Goal: Find specific page/section: Find specific page/section

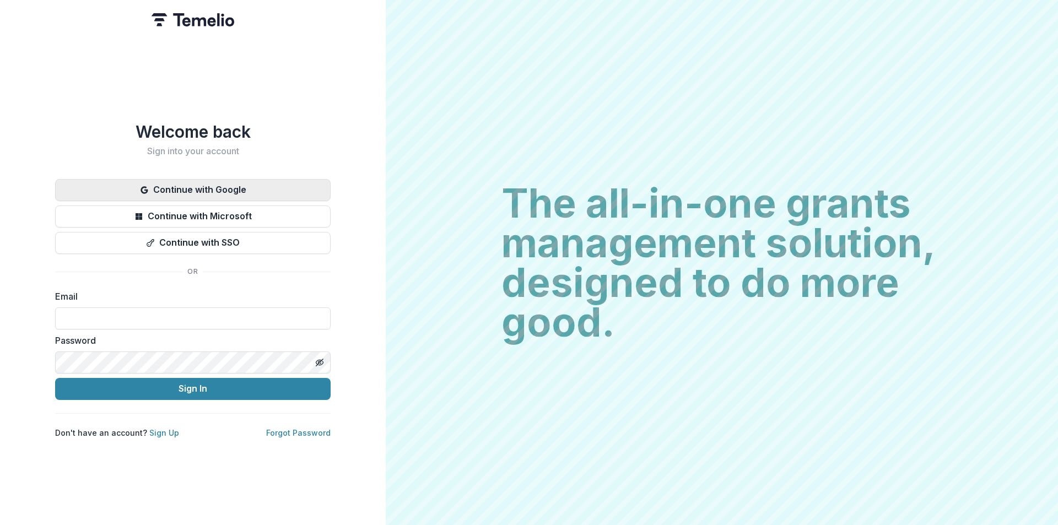
click at [197, 192] on button "Continue with Google" at bounding box center [192, 190] width 275 height 22
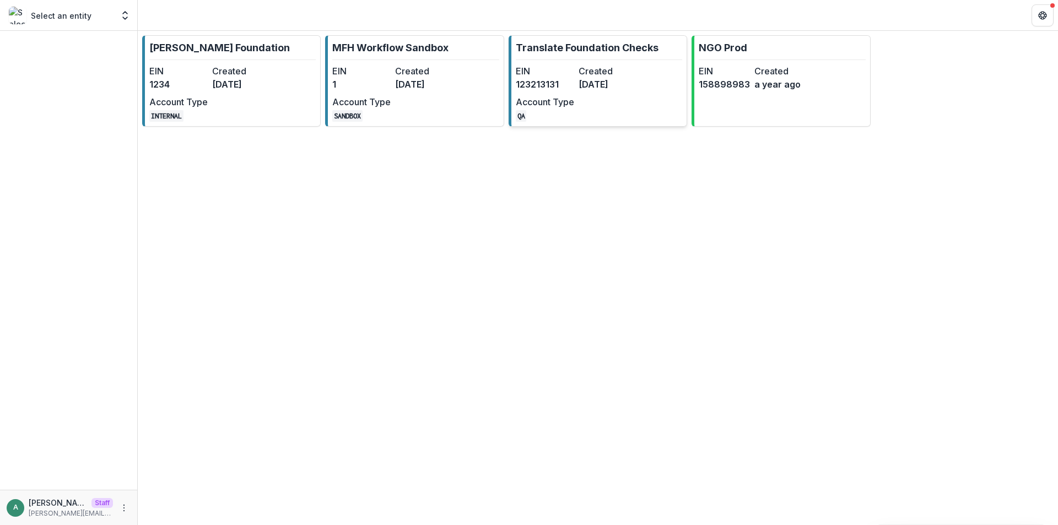
click at [556, 88] on dd "123213131" at bounding box center [545, 84] width 58 height 13
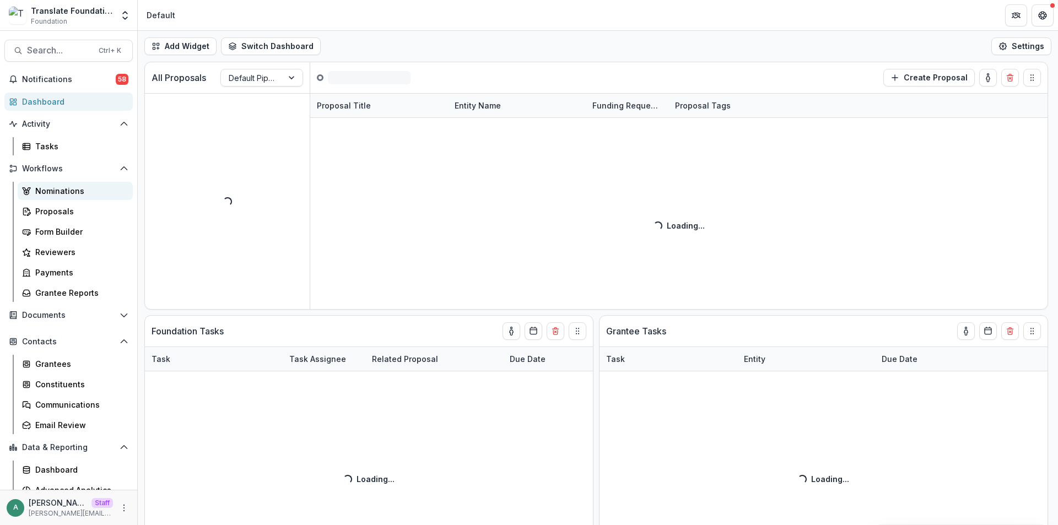
click at [67, 194] on div "Nominations" at bounding box center [79, 191] width 89 height 12
